Goal: Information Seeking & Learning: Check status

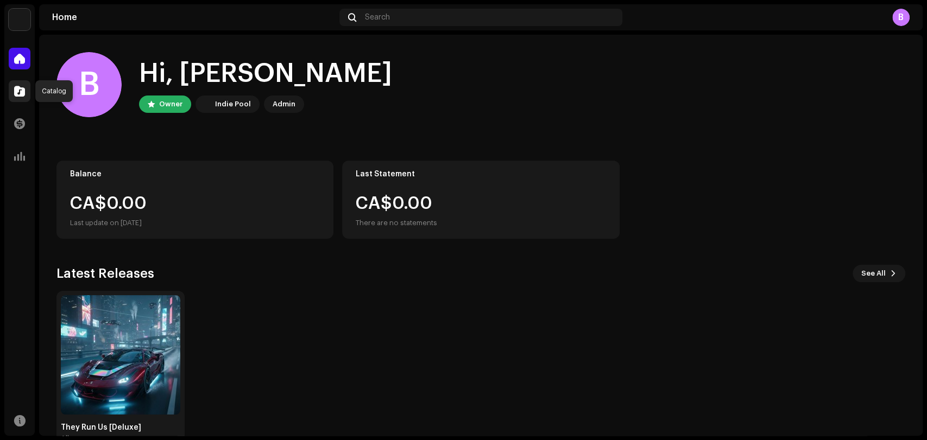
click at [23, 96] on span at bounding box center [19, 91] width 11 height 9
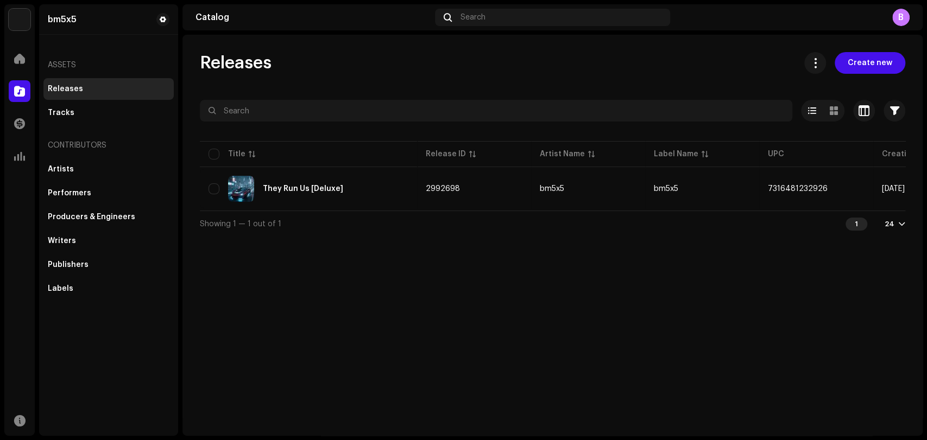
drag, startPoint x: 524, startPoint y: 216, endPoint x: 585, endPoint y: 211, distance: 61.0
click at [585, 211] on div "Selected 0 Select all 1 Options Filters Distribution status Never Distributed P…" at bounding box center [552, 168] width 705 height 137
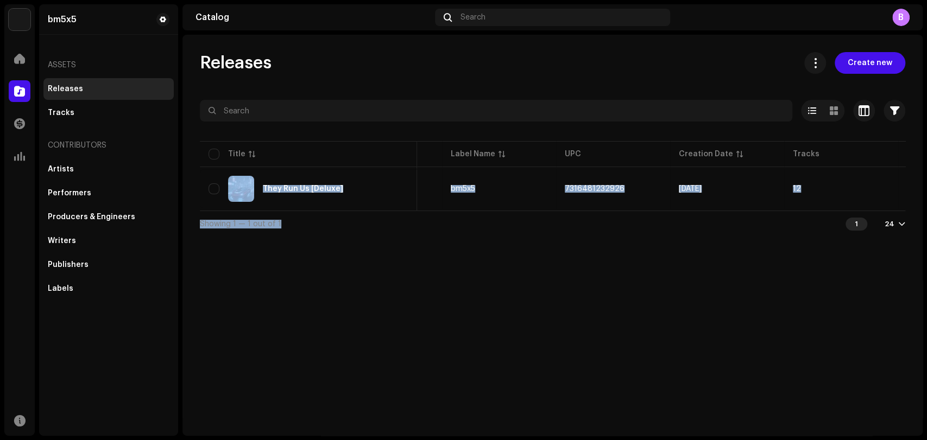
scroll to position [0, 217]
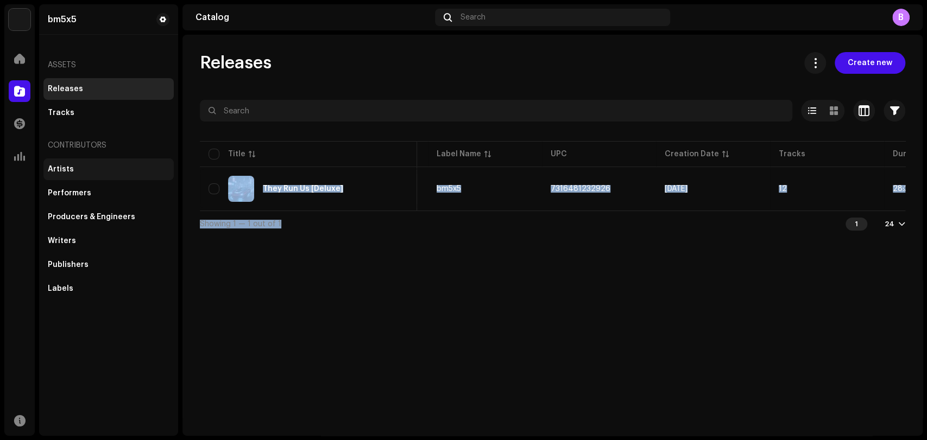
click at [452, 270] on div "Releases Create new Selected 0 Select all 1 Options Filters Distribution status…" at bounding box center [552, 235] width 740 height 401
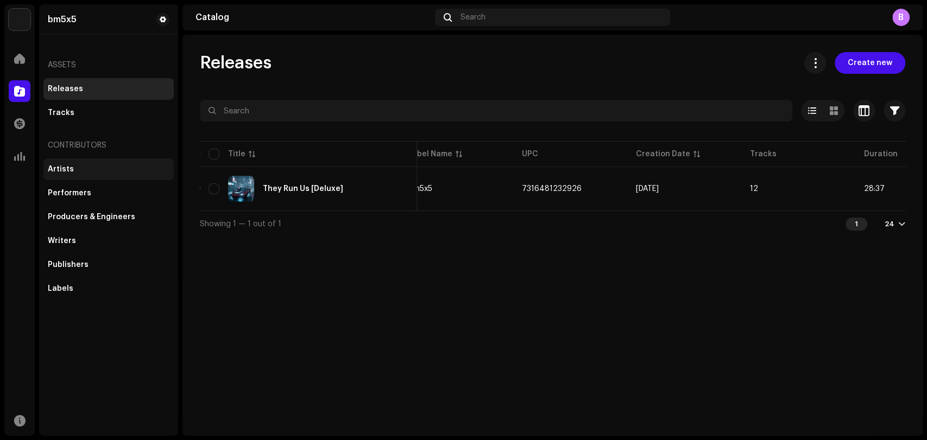
click at [87, 170] on div "Artists" at bounding box center [109, 169] width 122 height 9
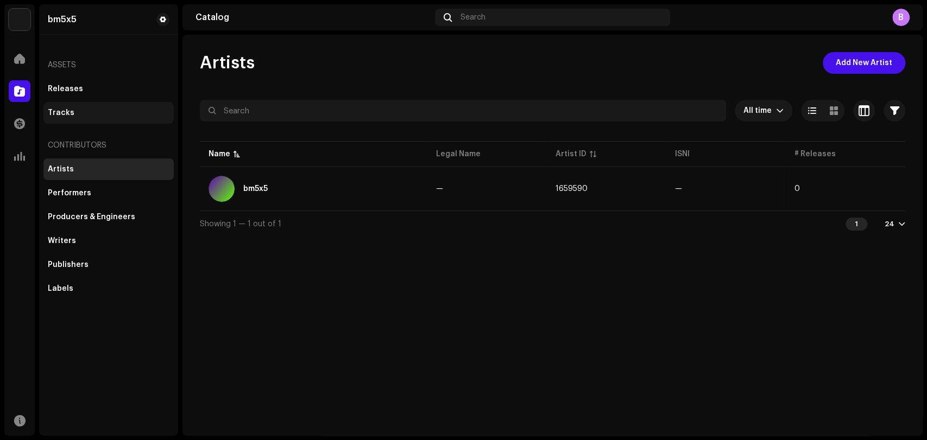
click at [65, 112] on div "Tracks" at bounding box center [61, 113] width 27 height 9
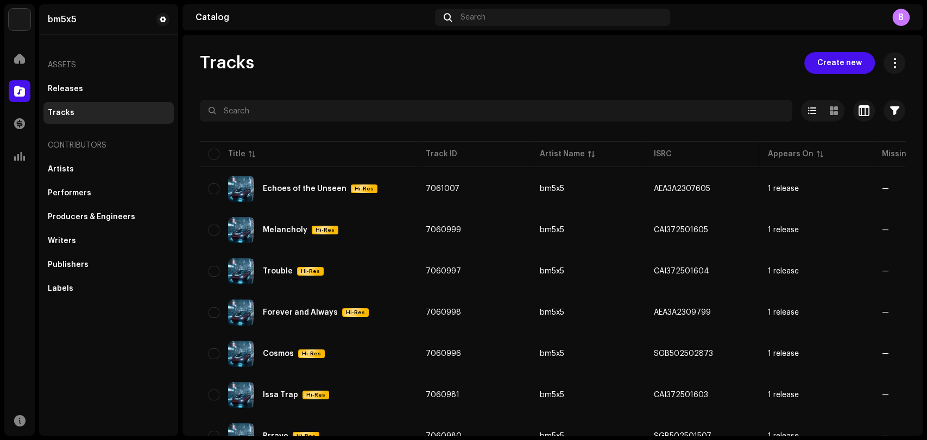
drag, startPoint x: 926, startPoint y: 86, endPoint x: 917, endPoint y: 92, distance: 10.1
click at [917, 92] on div "bm5x5 Home Catalog Transactions Analytics Resources bm5x5 Assets Releases Track…" at bounding box center [463, 220] width 927 height 440
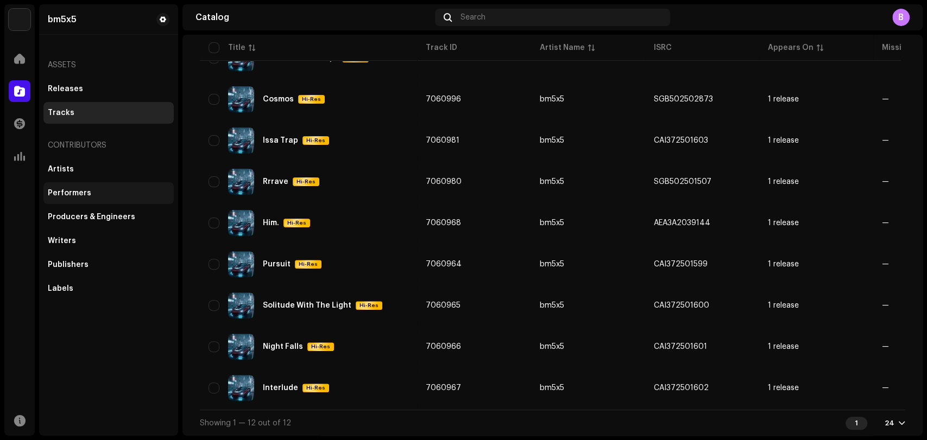
click at [92, 197] on div "Performers" at bounding box center [109, 193] width 122 height 9
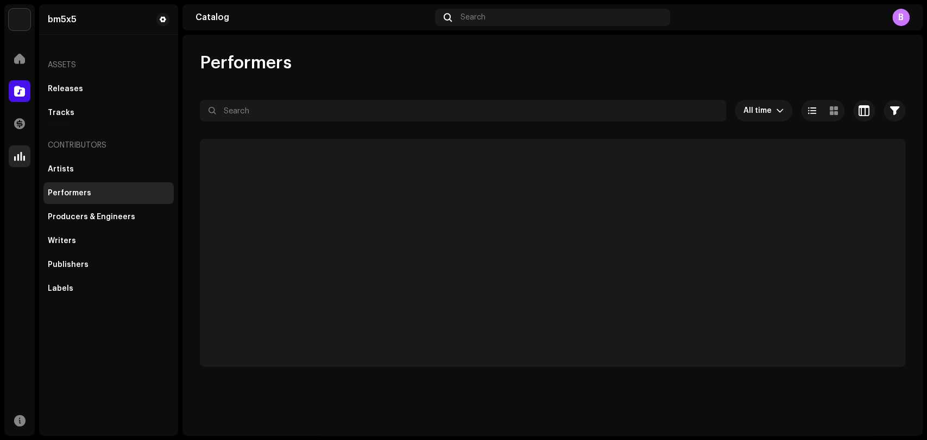
click at [20, 125] on span at bounding box center [19, 123] width 11 height 9
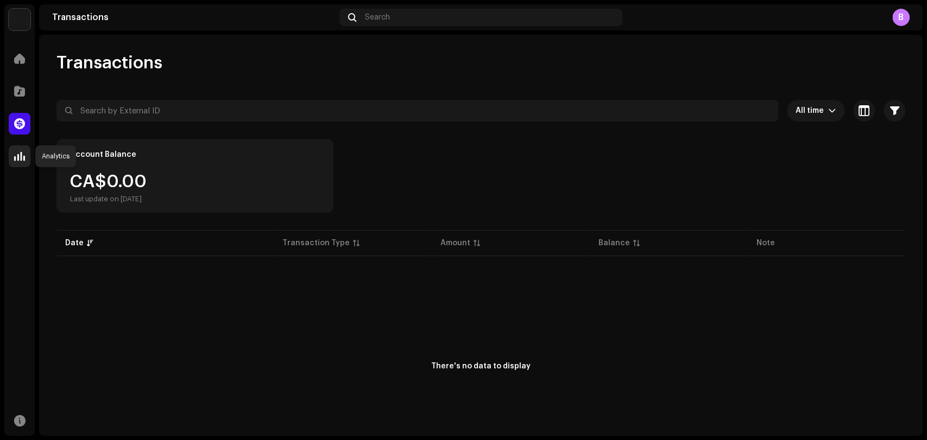
click at [22, 160] on span at bounding box center [19, 156] width 11 height 9
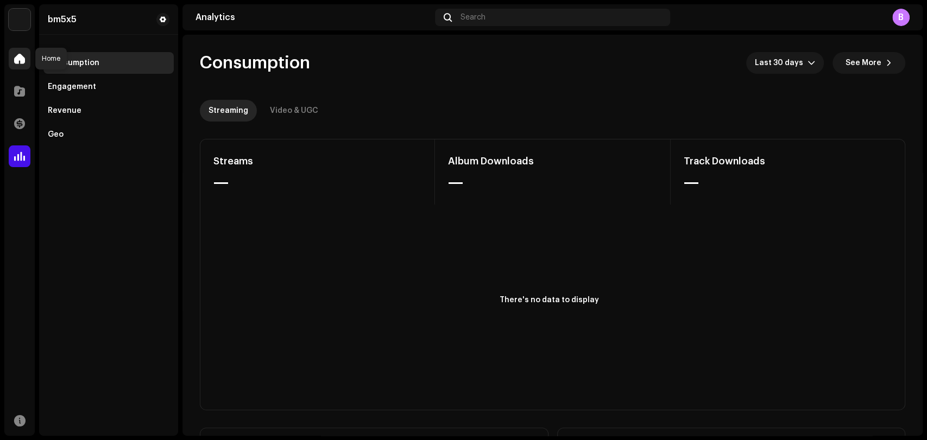
click at [11, 61] on div at bounding box center [20, 59] width 22 height 22
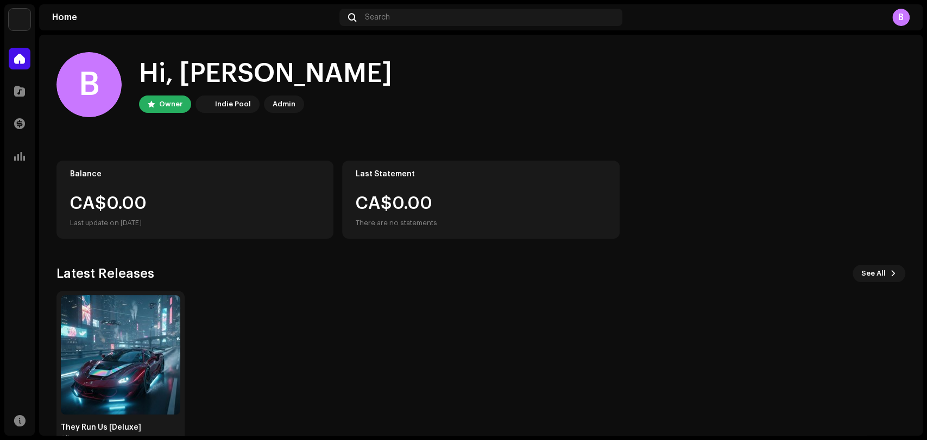
scroll to position [29, 0]
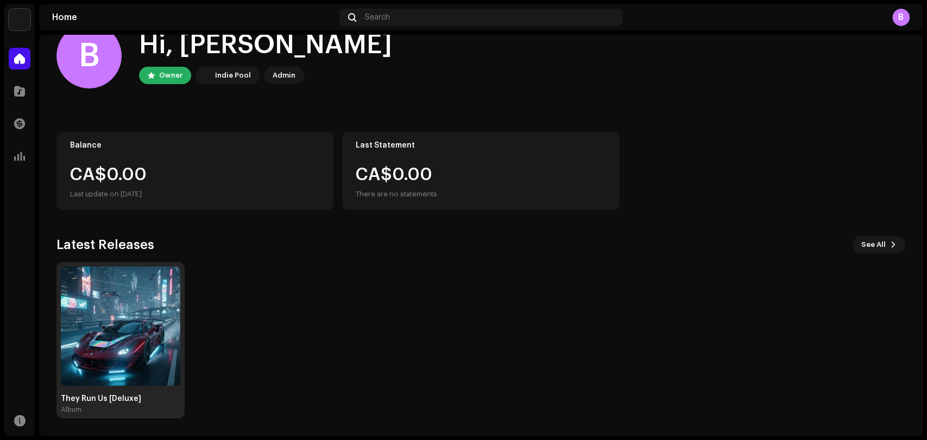
click at [165, 382] on img at bounding box center [120, 326] width 119 height 119
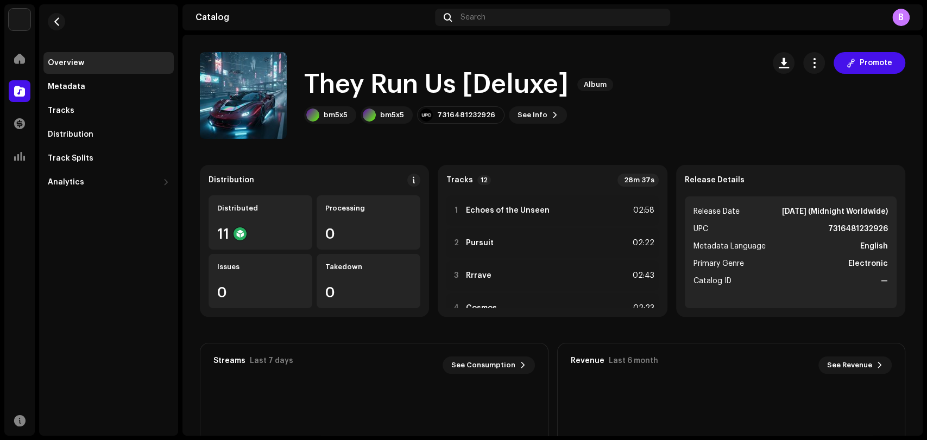
click at [588, 106] on div "bm5x5 bm5x5 7316481232926 See Info Promote" at bounding box center [460, 114] width 313 height 17
click at [243, 218] on div "Distributed 11" at bounding box center [260, 222] width 104 height 54
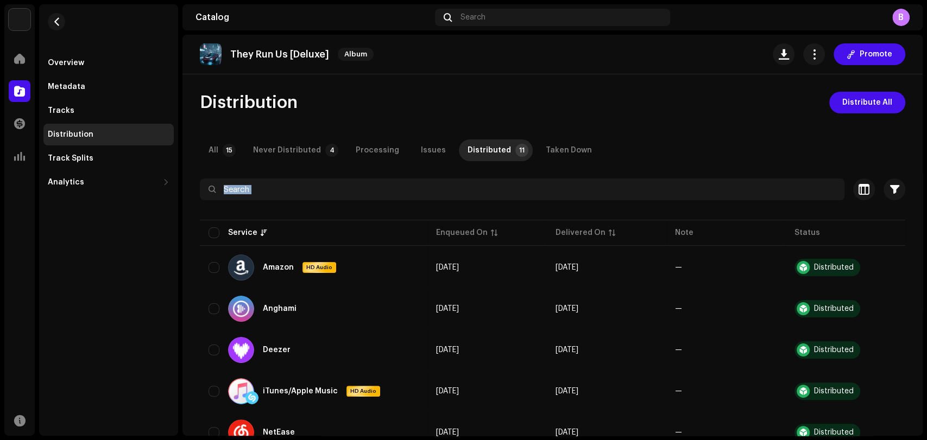
drag, startPoint x: 926, startPoint y: 79, endPoint x: 926, endPoint y: 170, distance: 91.7
click at [926, 170] on div "bm5x5 Home Catalog Transactions Analytics Resources Overview Metadata Tracks Di…" at bounding box center [463, 220] width 927 height 440
